Goal: Task Accomplishment & Management: Manage account settings

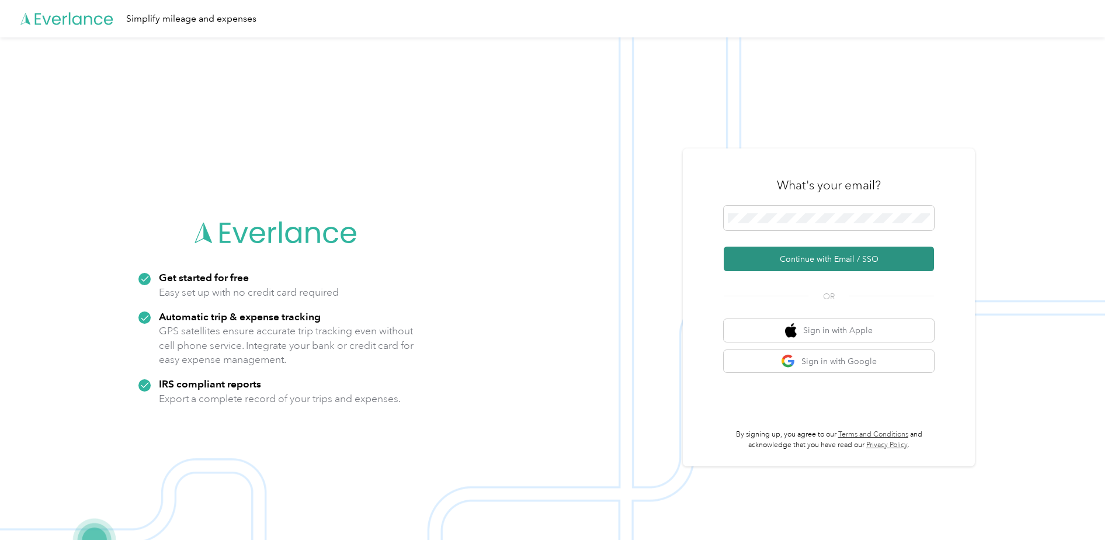
click at [804, 259] on button "Continue with Email / SSO" at bounding box center [829, 258] width 210 height 25
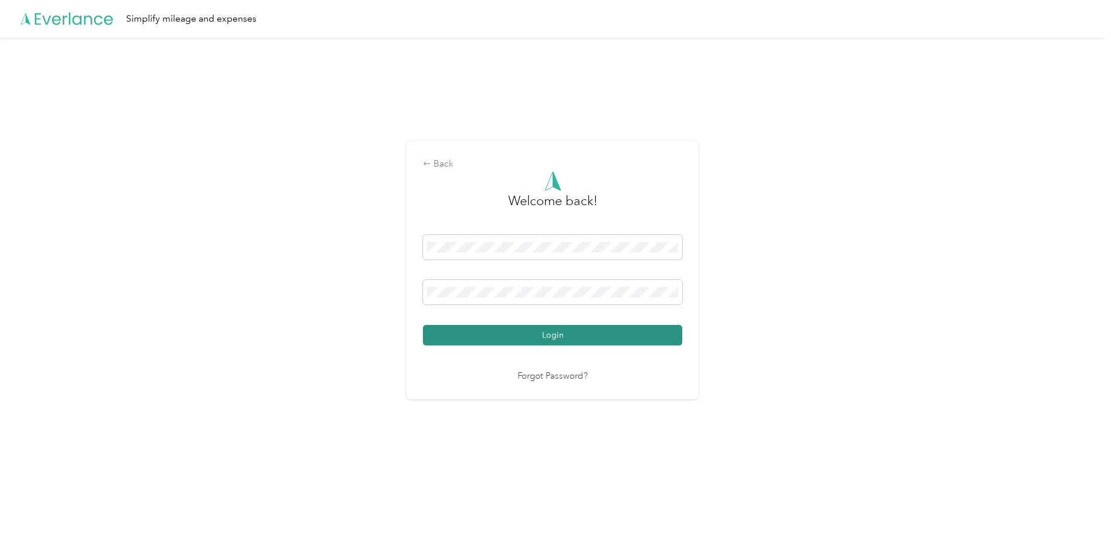
click at [561, 337] on button "Login" at bounding box center [552, 335] width 259 height 20
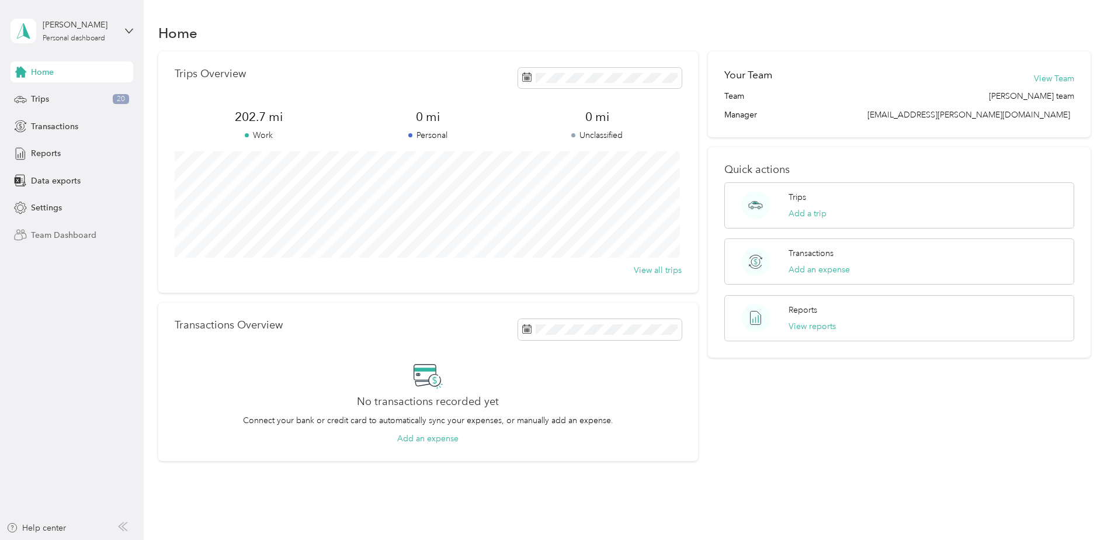
click at [67, 232] on span "Team Dashboard" at bounding box center [63, 235] width 65 height 12
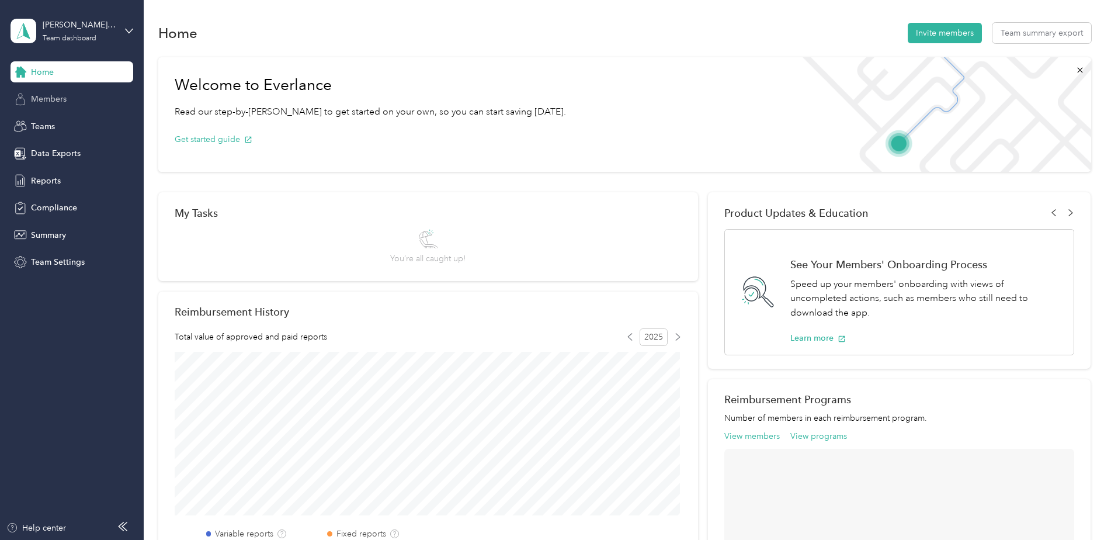
click at [61, 100] on span "Members" at bounding box center [49, 99] width 36 height 12
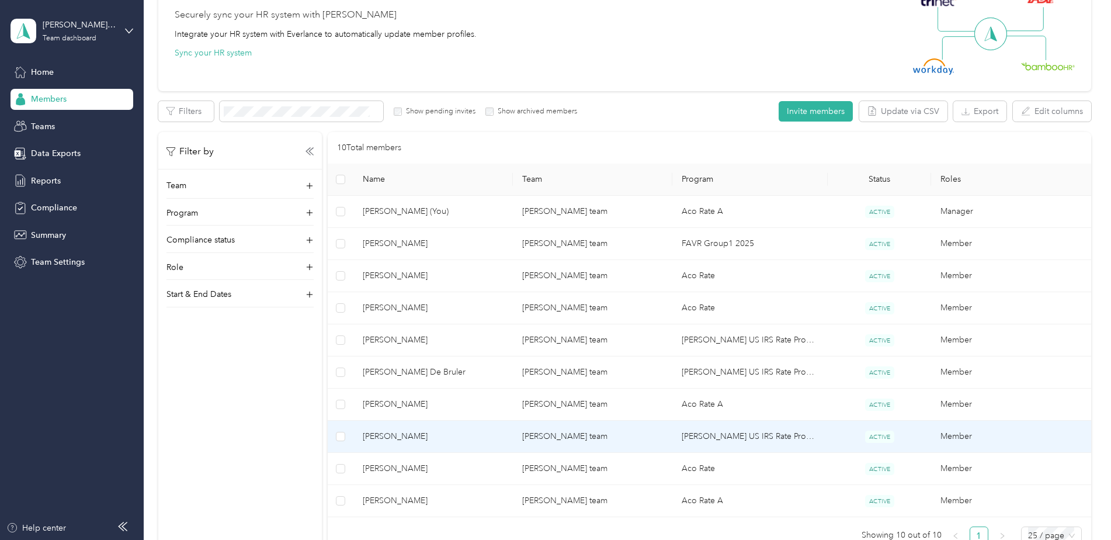
scroll to position [175, 0]
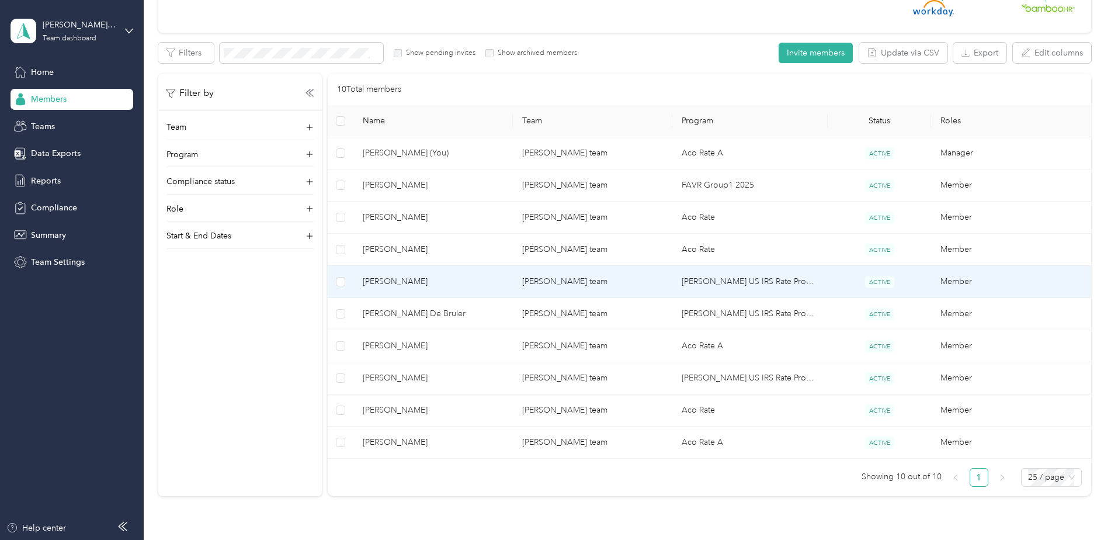
click at [728, 281] on td "[PERSON_NAME] US IRS Rate Program (Work Location in [GEOGRAPHIC_DATA])" at bounding box center [749, 282] width 155 height 32
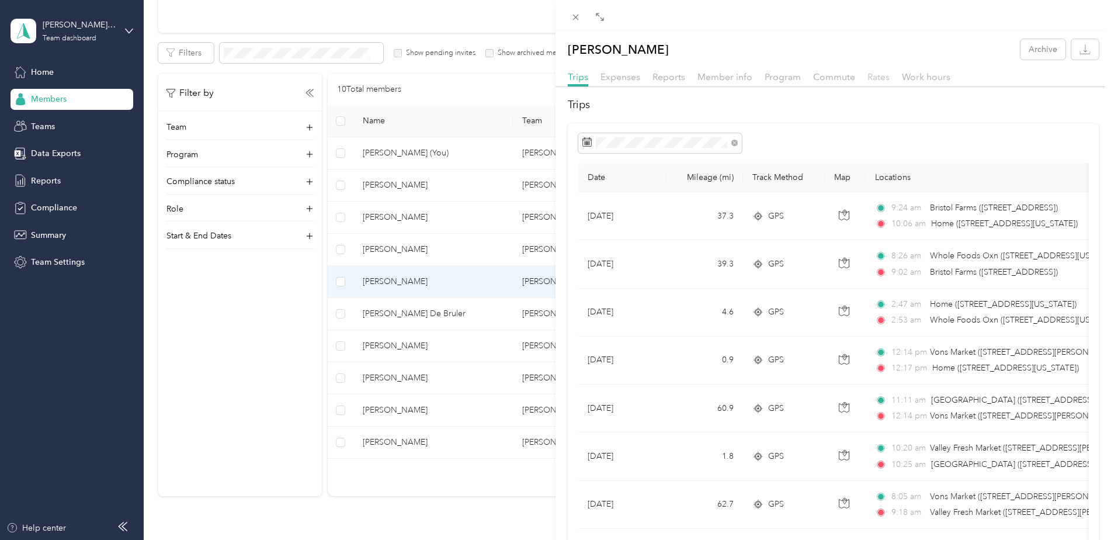
click at [880, 75] on span "Rates" at bounding box center [878, 76] width 22 height 11
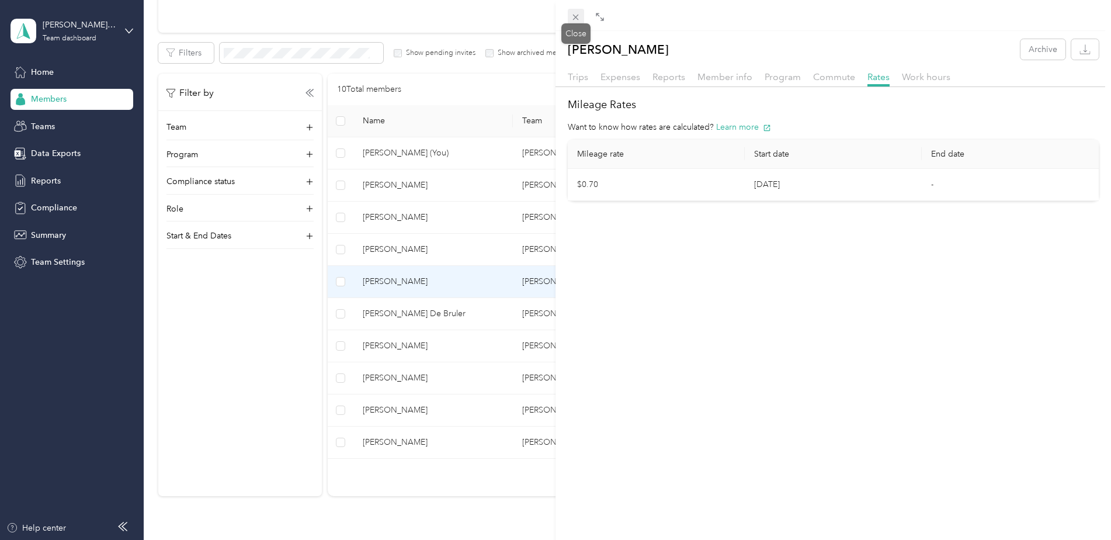
click at [571, 16] on icon at bounding box center [576, 17] width 10 height 10
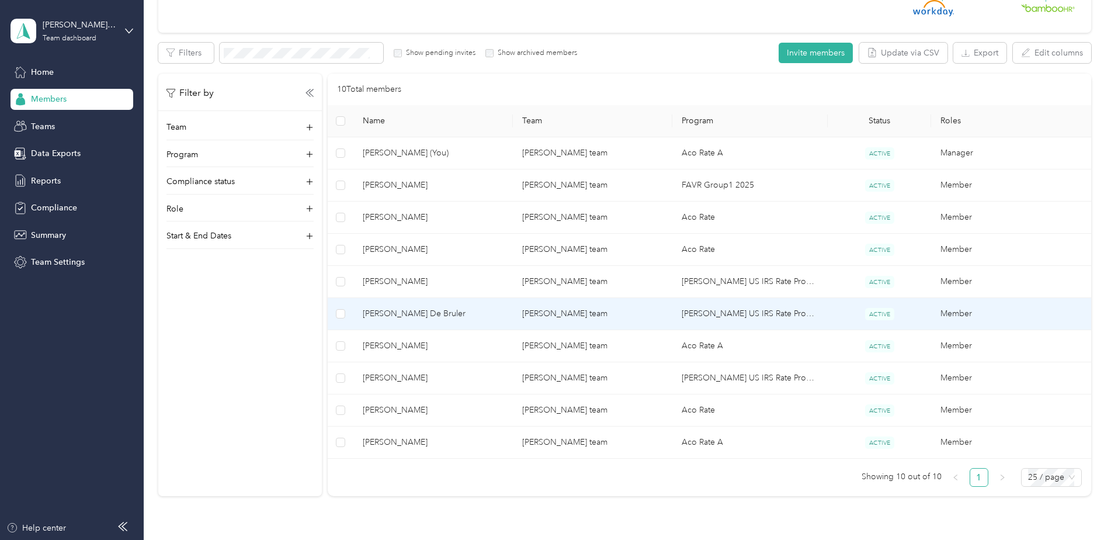
click at [710, 310] on td "[PERSON_NAME] US IRS Rate Program (Work Location in [GEOGRAPHIC_DATA])" at bounding box center [749, 314] width 155 height 32
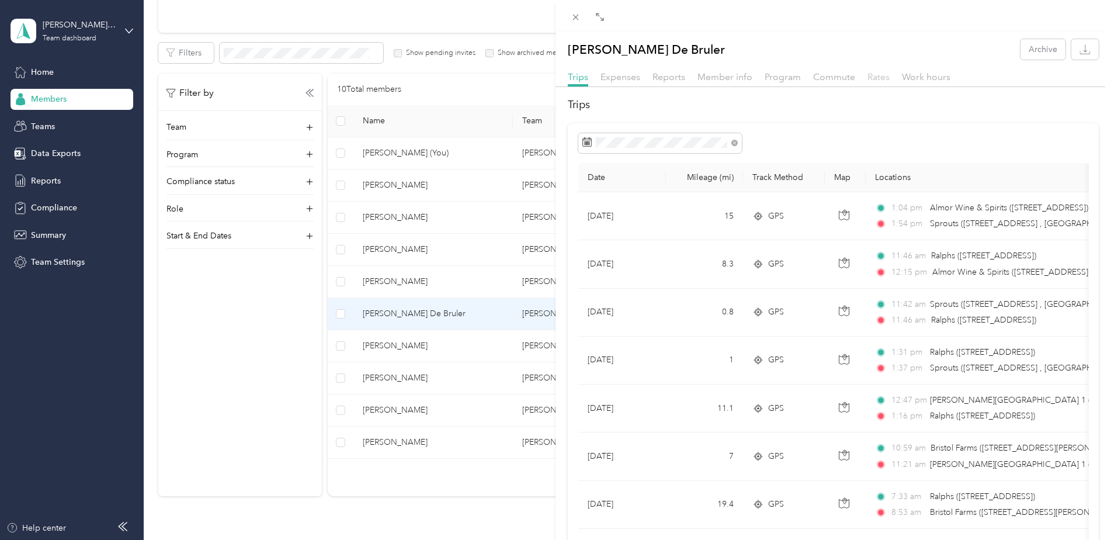
click at [876, 78] on span "Rates" at bounding box center [878, 76] width 22 height 11
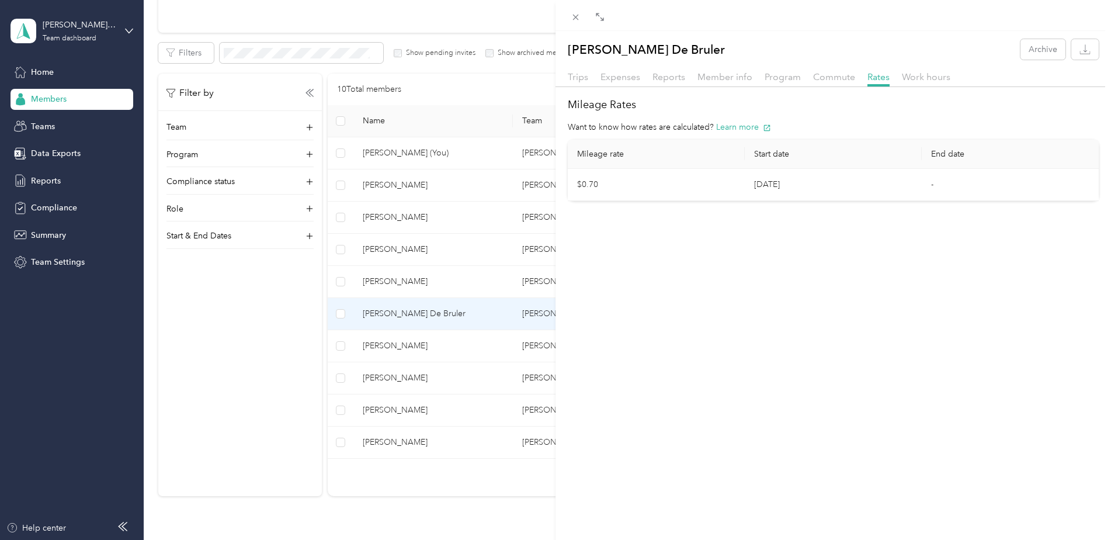
click at [249, 26] on div "[PERSON_NAME] De Bruler Archive Trips Expenses Reports Member info Program Comm…" at bounding box center [555, 270] width 1111 height 540
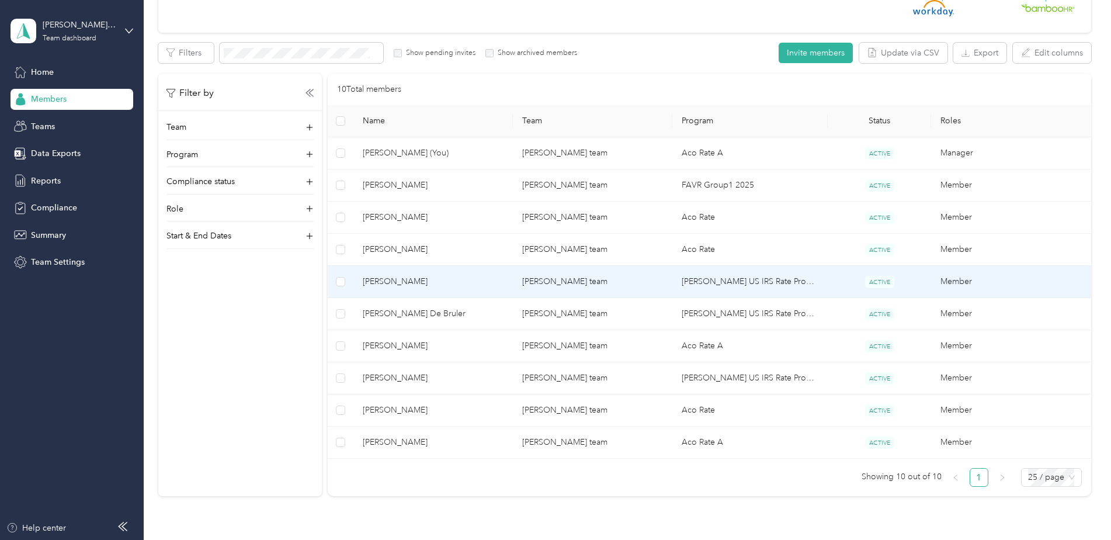
click at [745, 281] on td "[PERSON_NAME] US IRS Rate Program (Work Location in [GEOGRAPHIC_DATA])" at bounding box center [749, 282] width 155 height 32
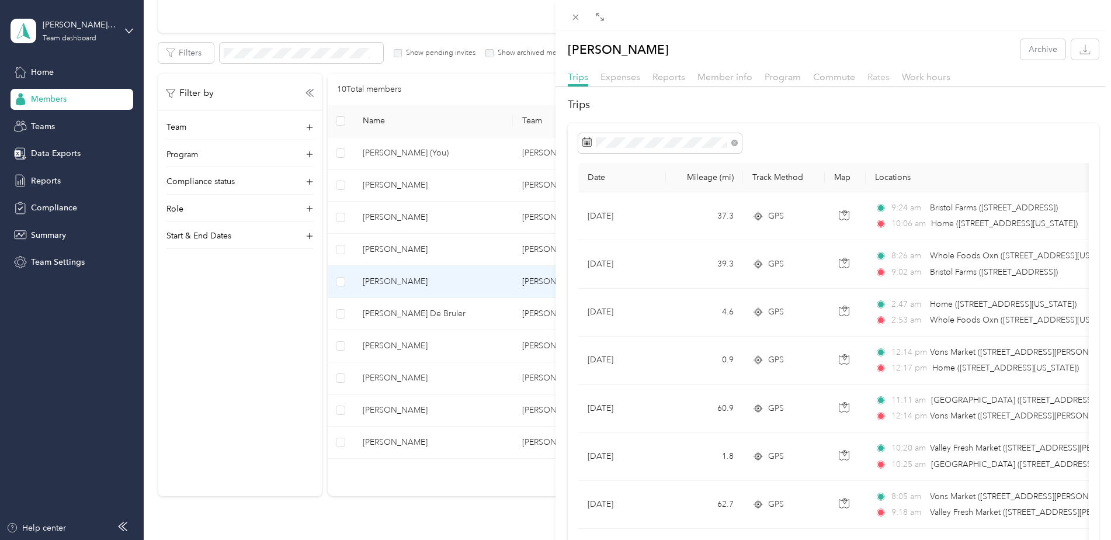
click at [880, 77] on span "Rates" at bounding box center [878, 76] width 22 height 11
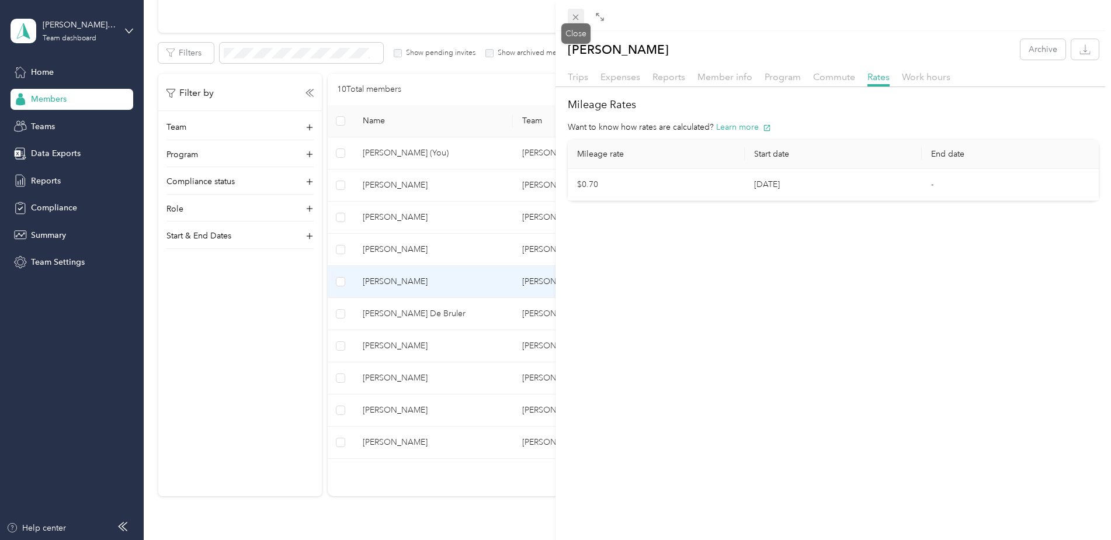
click at [572, 16] on icon at bounding box center [576, 17] width 10 height 10
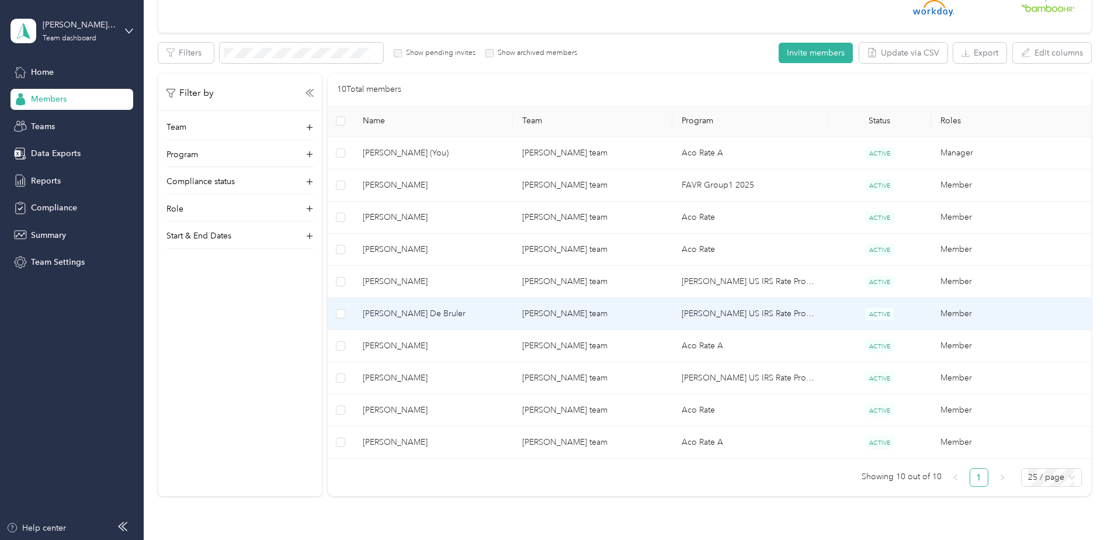
click at [710, 311] on td "[PERSON_NAME] US IRS Rate Program (Work Location in [GEOGRAPHIC_DATA])" at bounding box center [749, 314] width 155 height 32
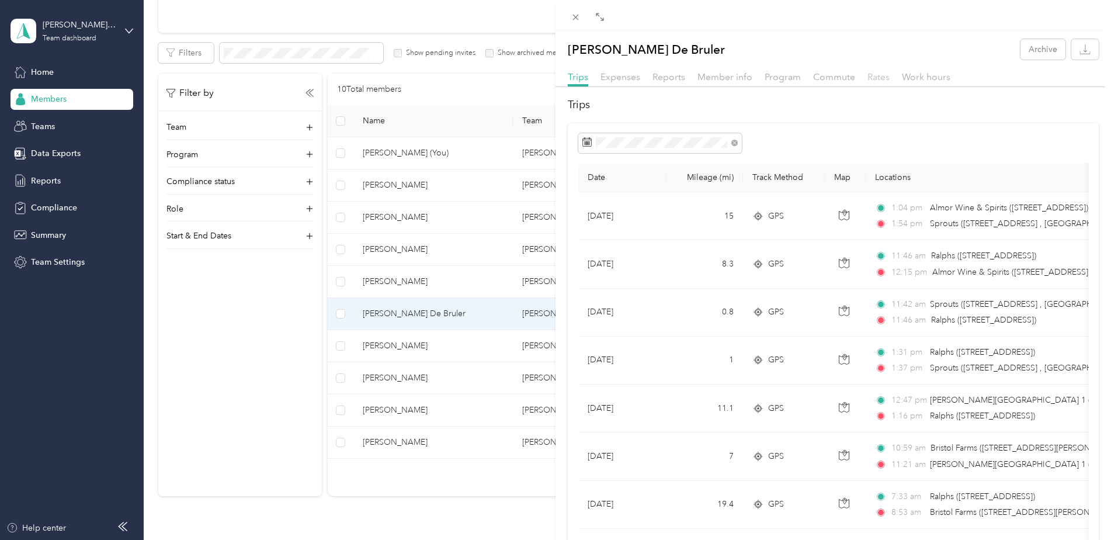
click at [879, 78] on span "Rates" at bounding box center [878, 76] width 22 height 11
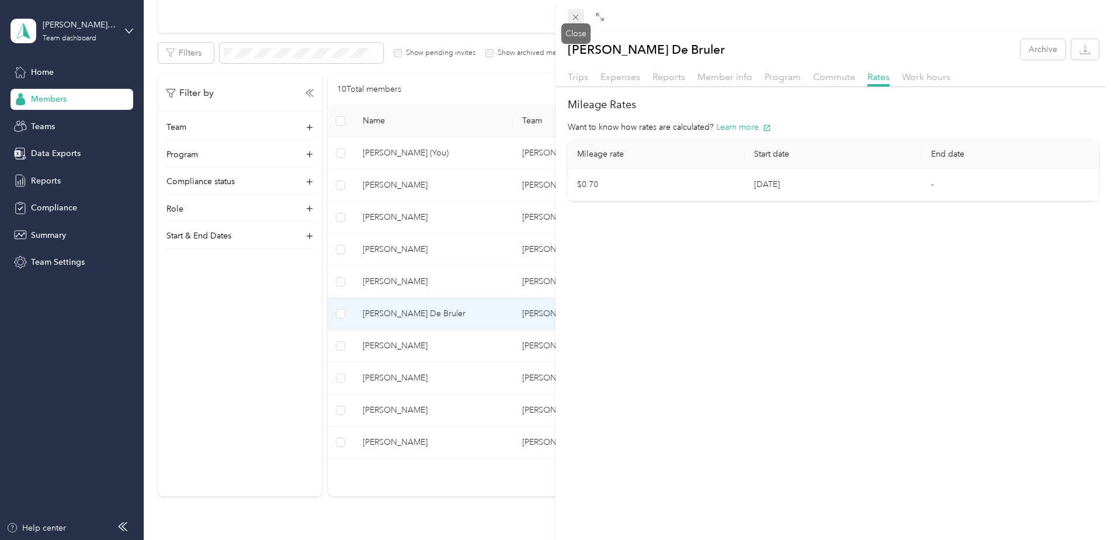
click at [576, 16] on icon at bounding box center [576, 17] width 10 height 10
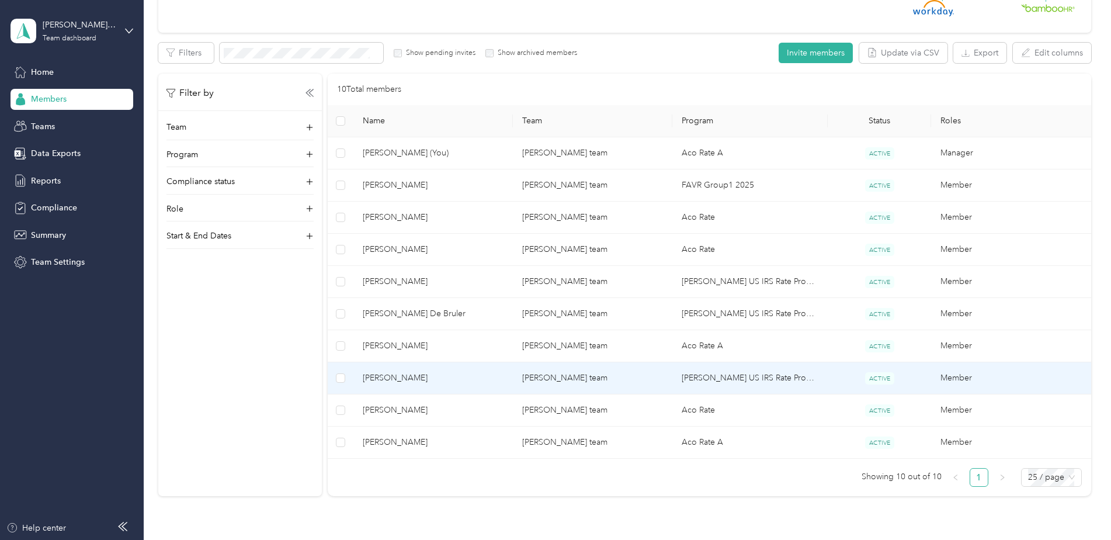
click at [755, 377] on td "[PERSON_NAME] US IRS Rate Program (Work Location in [GEOGRAPHIC_DATA])" at bounding box center [749, 378] width 155 height 32
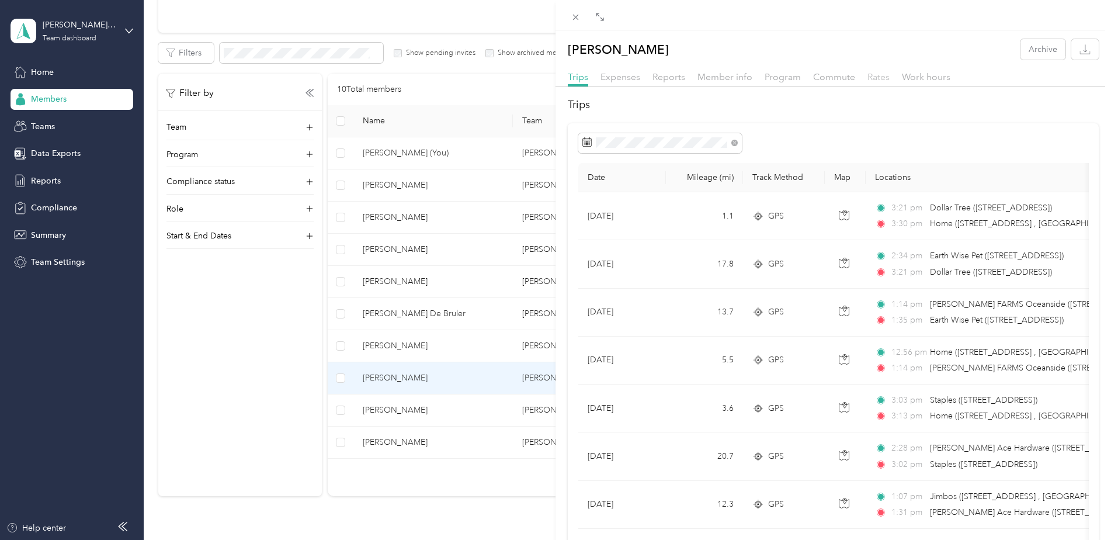
click at [876, 77] on span "Rates" at bounding box center [878, 76] width 22 height 11
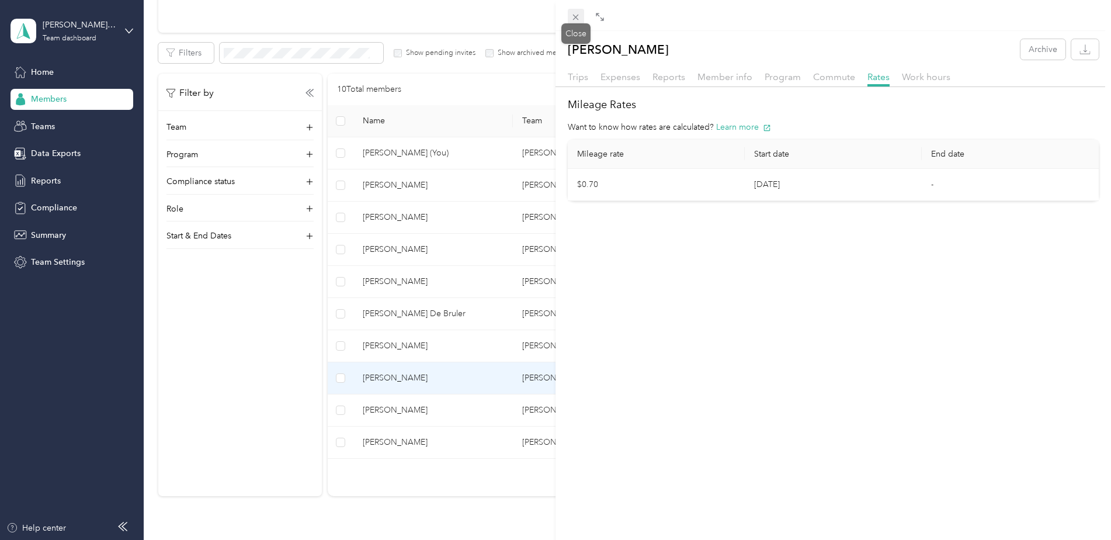
click at [575, 16] on icon at bounding box center [576, 18] width 6 height 6
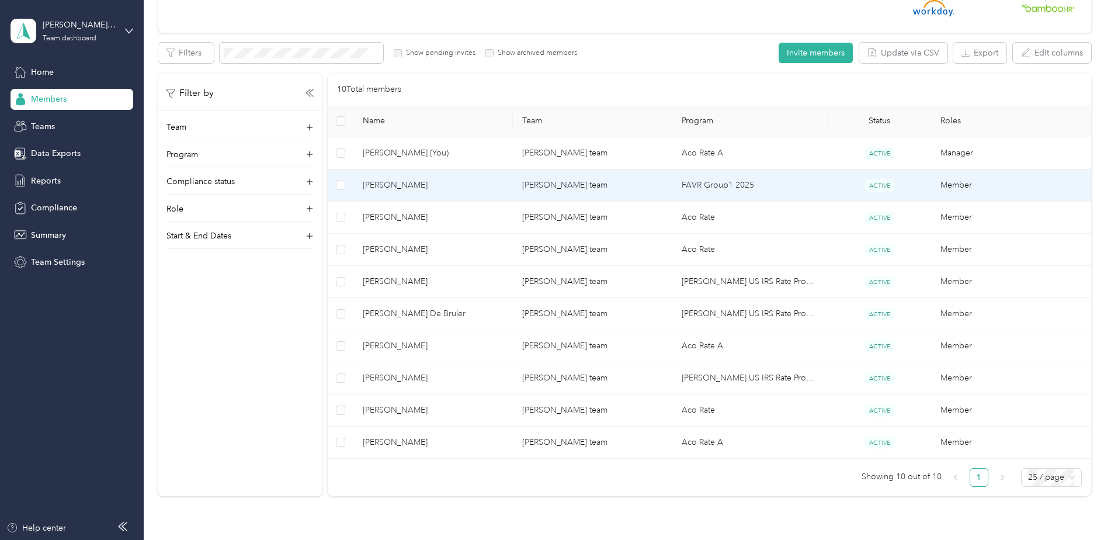
click at [711, 183] on td "FAVR Group1 2025" at bounding box center [749, 185] width 155 height 32
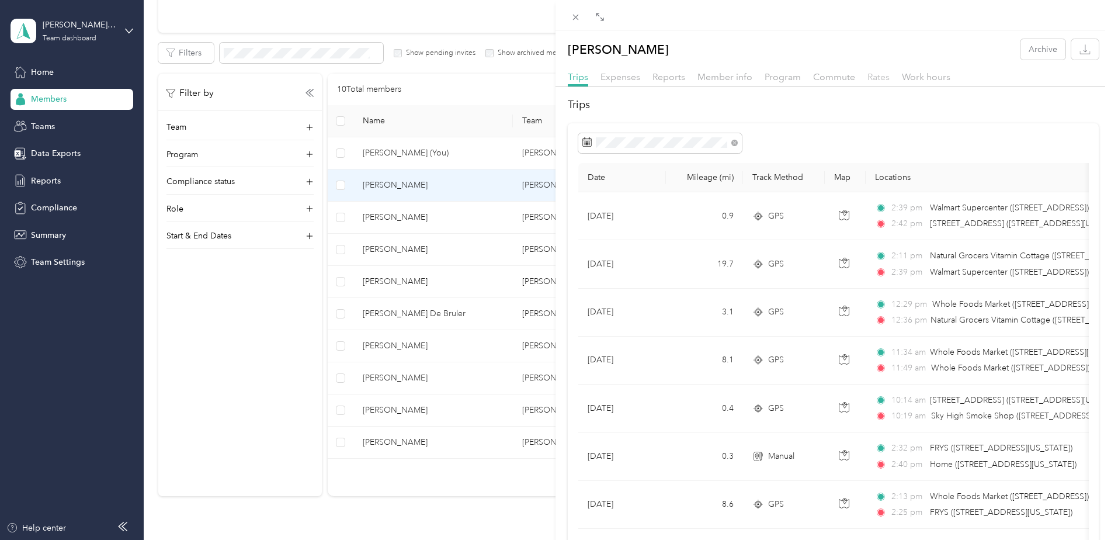
click at [877, 77] on span "Rates" at bounding box center [878, 76] width 22 height 11
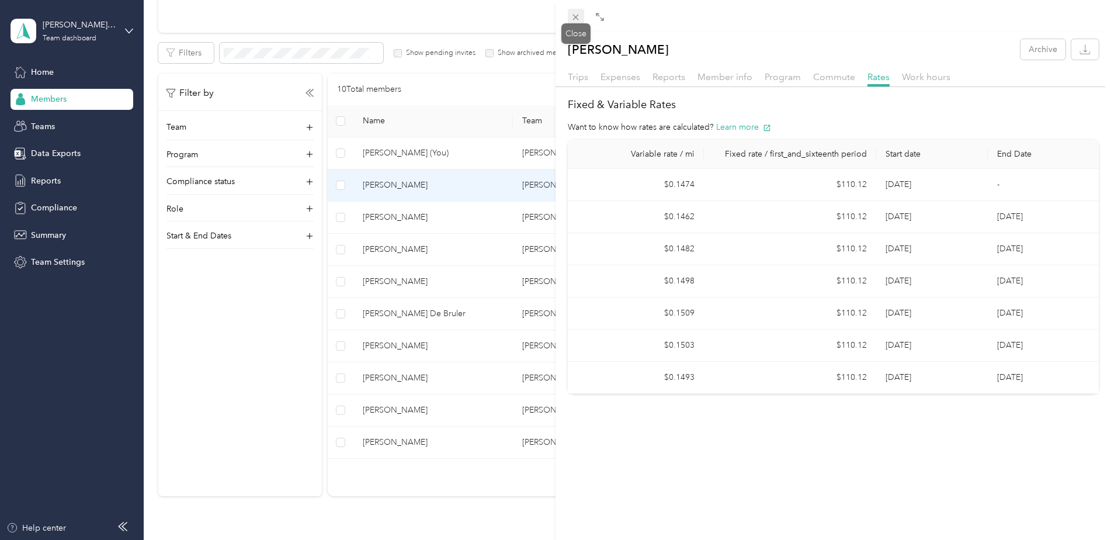
click at [575, 18] on icon at bounding box center [576, 18] width 6 height 6
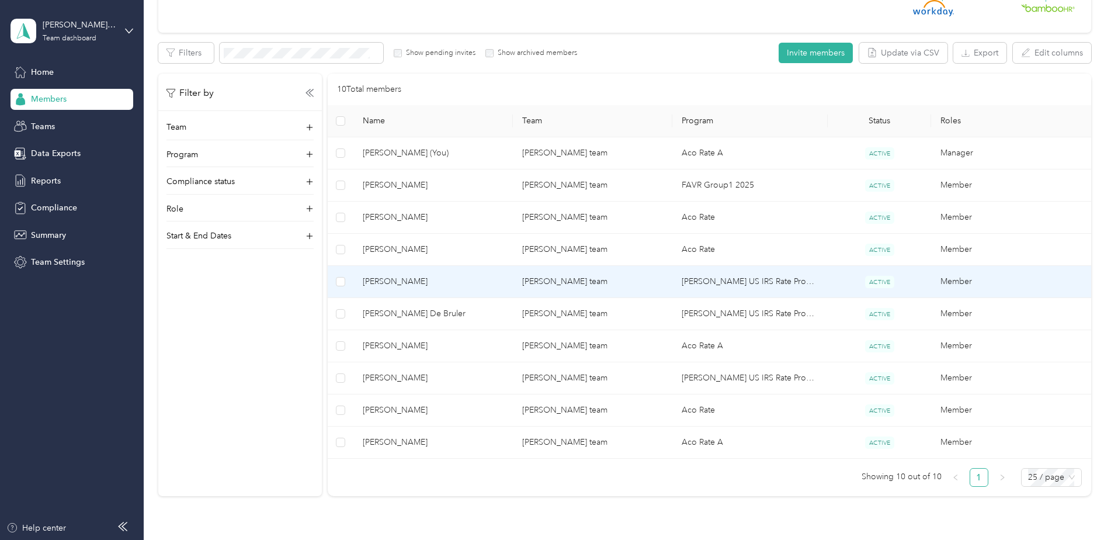
click at [730, 280] on td "[PERSON_NAME] US IRS Rate Program (Work Location in [GEOGRAPHIC_DATA])" at bounding box center [749, 282] width 155 height 32
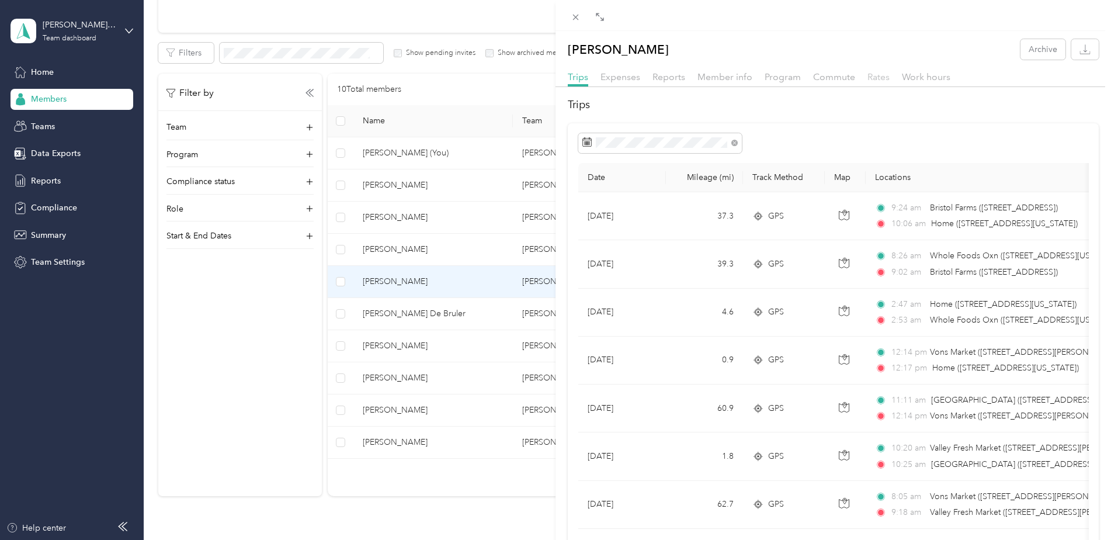
click at [880, 76] on span "Rates" at bounding box center [878, 76] width 22 height 11
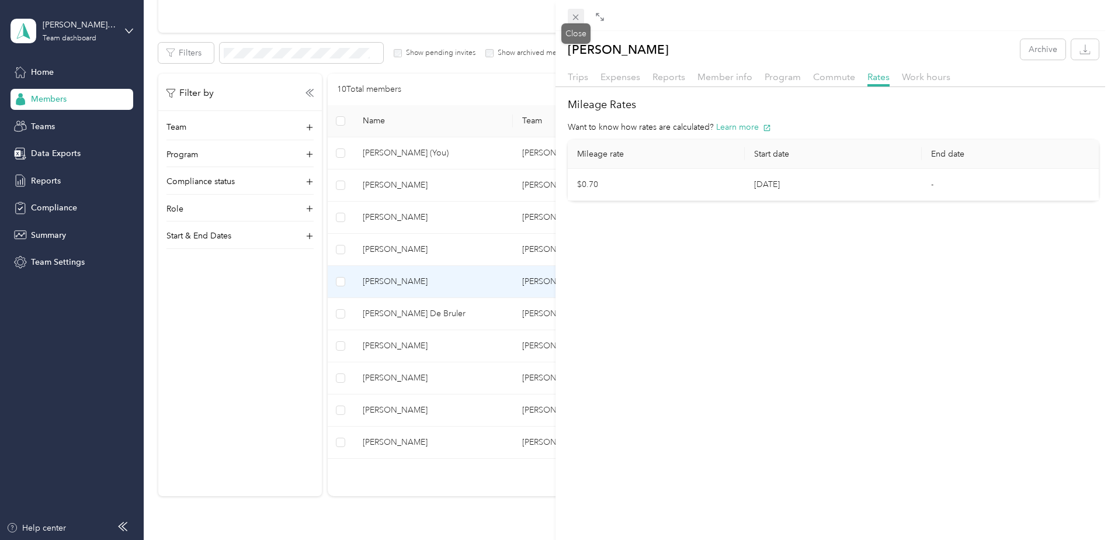
click at [575, 13] on icon at bounding box center [576, 17] width 10 height 10
